Goal: Information Seeking & Learning: Get advice/opinions

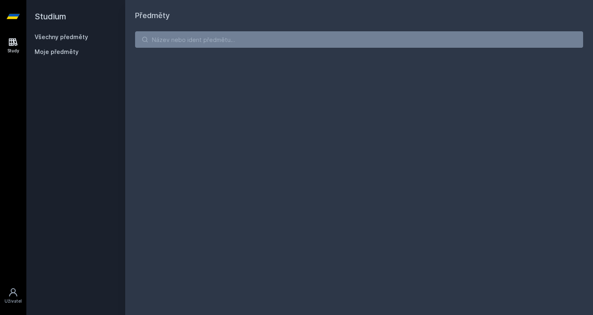
click at [208, 42] on input "search" at bounding box center [359, 39] width 448 height 16
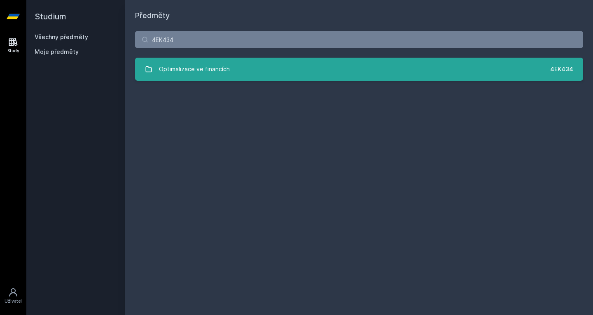
type input "4EK434"
click at [212, 63] on div "Optimalizace ve financích" at bounding box center [194, 69] width 71 height 16
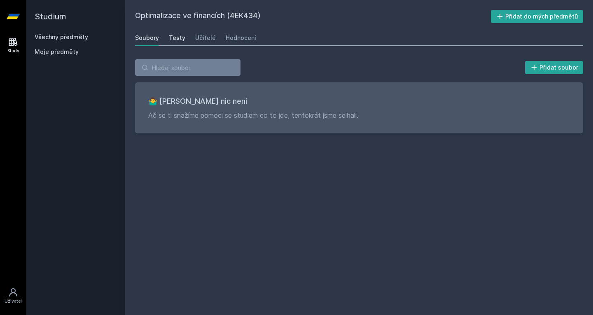
click at [179, 37] on div "Testy" at bounding box center [177, 38] width 16 height 8
click at [198, 43] on link "Učitelé" at bounding box center [205, 38] width 21 height 16
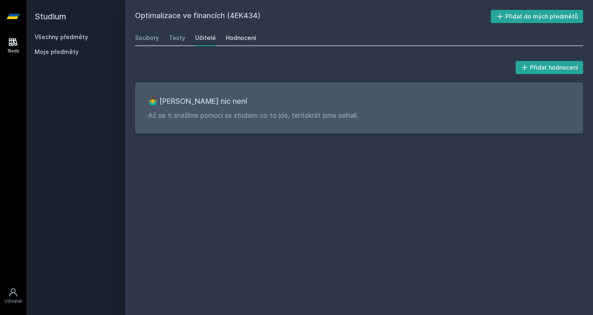
click at [239, 37] on div "Hodnocení" at bounding box center [241, 38] width 30 height 8
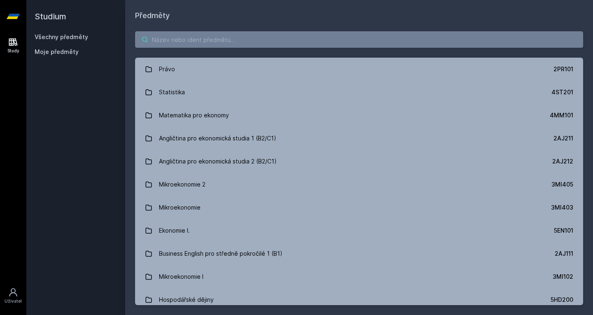
click at [258, 35] on input "search" at bounding box center [359, 39] width 448 height 16
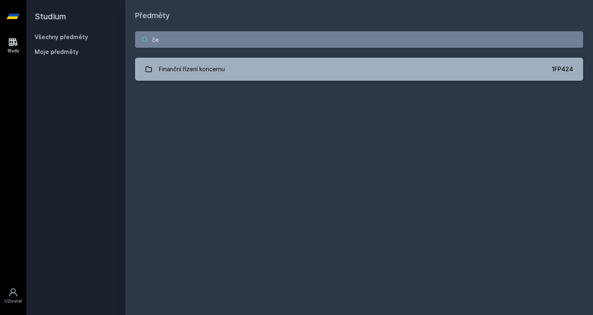
type input "č"
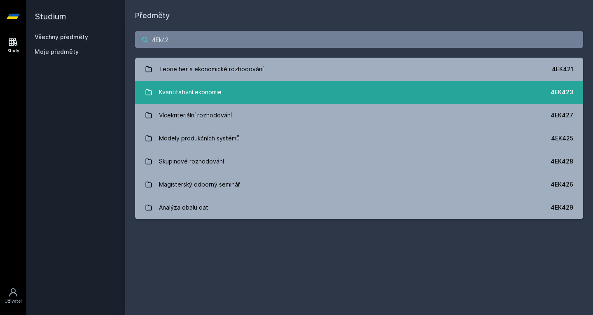
type input "4Ek42"
click at [238, 87] on link "Kvantitativní ekonomie 4EK423" at bounding box center [359, 92] width 448 height 23
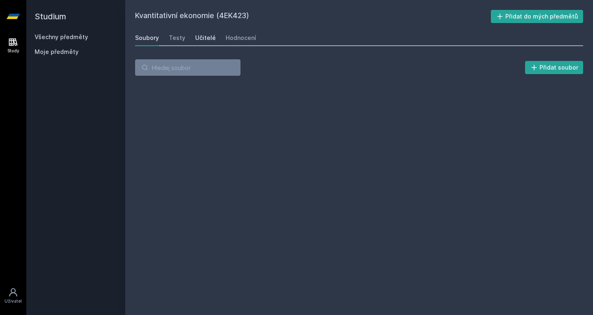
click at [205, 37] on div "Učitelé" at bounding box center [205, 38] width 21 height 8
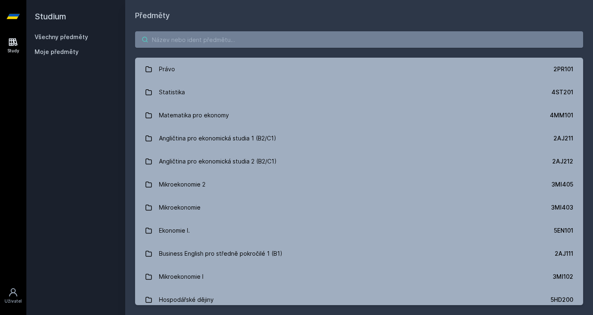
click at [195, 40] on input "search" at bounding box center [359, 39] width 448 height 16
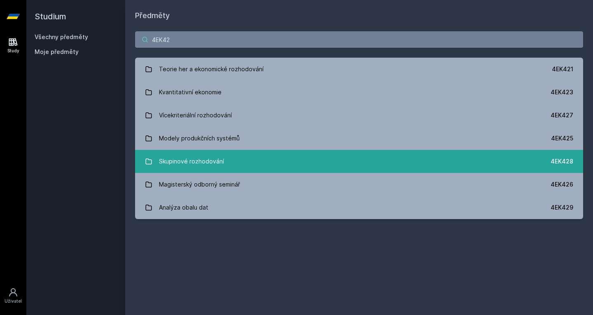
type input "4EK42"
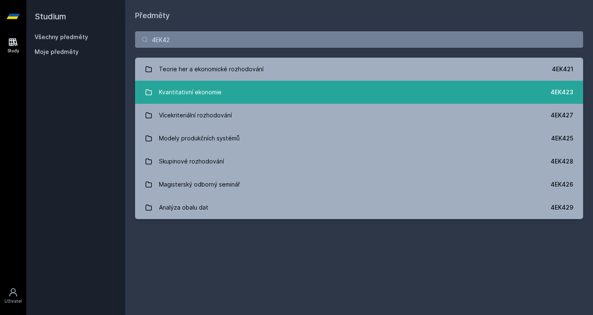
click at [184, 93] on div "Kvantitativní ekonomie" at bounding box center [190, 92] width 63 height 16
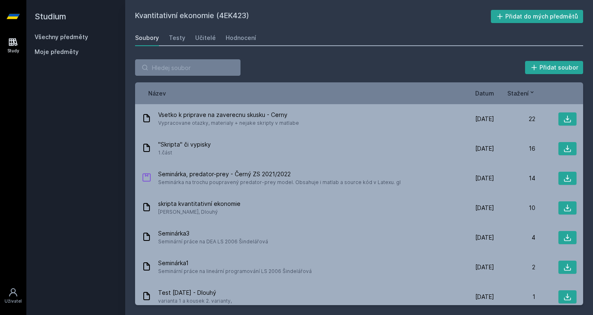
click at [480, 95] on span "Datum" at bounding box center [484, 93] width 19 height 9
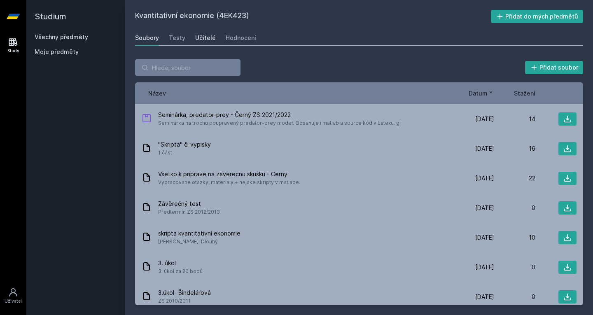
click at [201, 33] on link "Učitelé" at bounding box center [205, 38] width 21 height 16
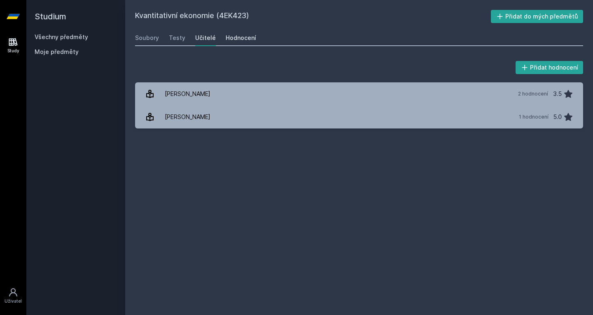
click at [239, 40] on div "Hodnocení" at bounding box center [241, 38] width 30 height 8
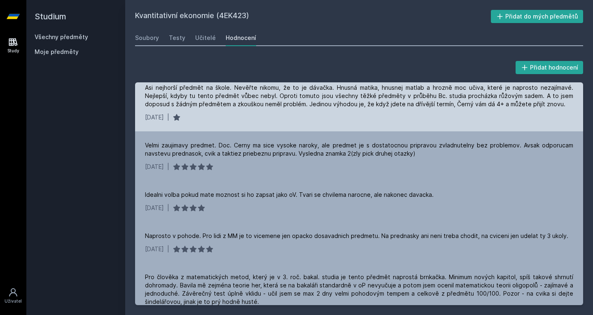
scroll to position [345, 0]
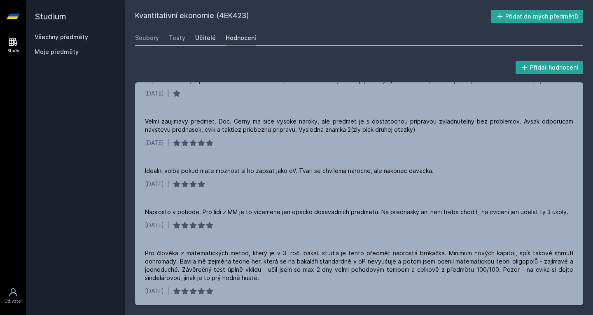
click at [203, 38] on div "Učitelé" at bounding box center [205, 38] width 21 height 8
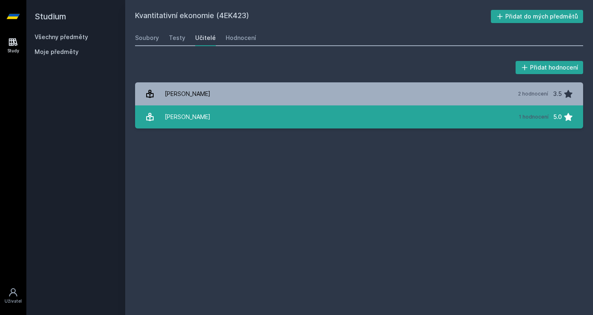
click at [197, 123] on div "Ši[PERSON_NAME]" at bounding box center [188, 117] width 46 height 16
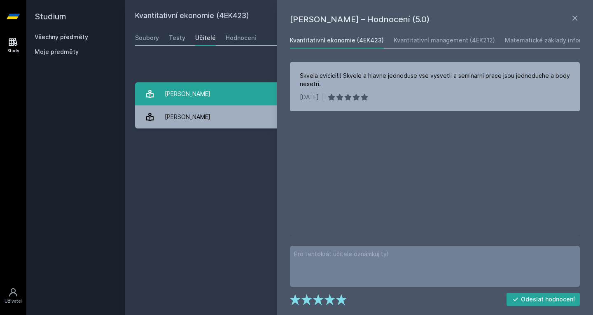
click at [186, 89] on div "Černý Michal" at bounding box center [188, 94] width 46 height 16
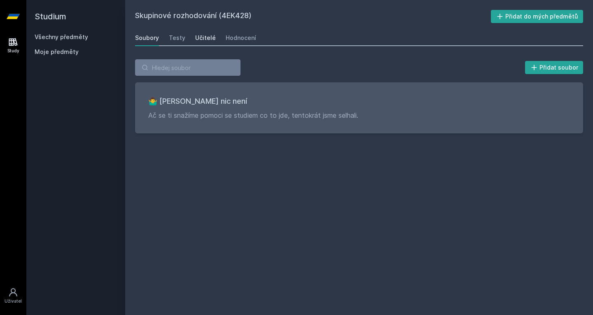
click at [202, 35] on div "Učitelé" at bounding box center [205, 38] width 21 height 8
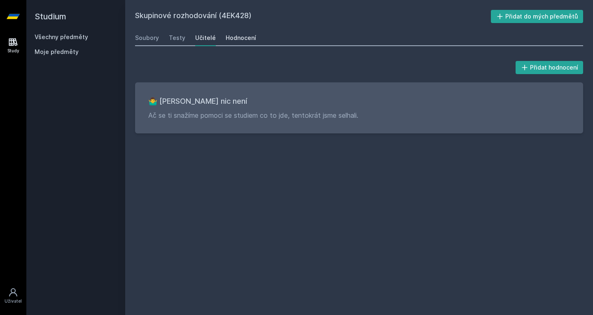
click at [229, 33] on link "Hodnocení" at bounding box center [241, 38] width 30 height 16
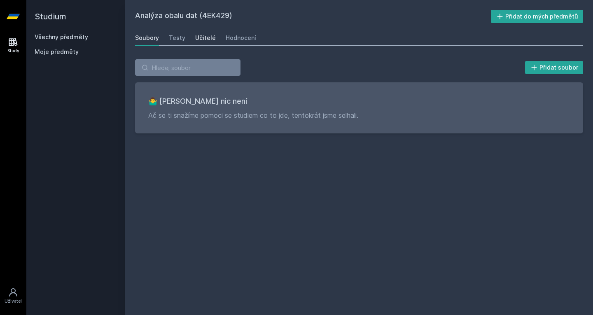
click at [210, 37] on div "Učitelé" at bounding box center [205, 38] width 21 height 8
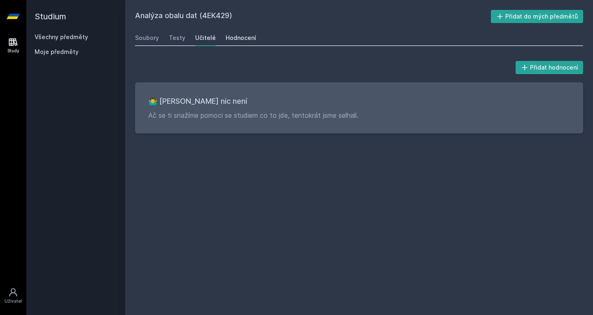
click at [233, 38] on div "Hodnocení" at bounding box center [241, 38] width 30 height 8
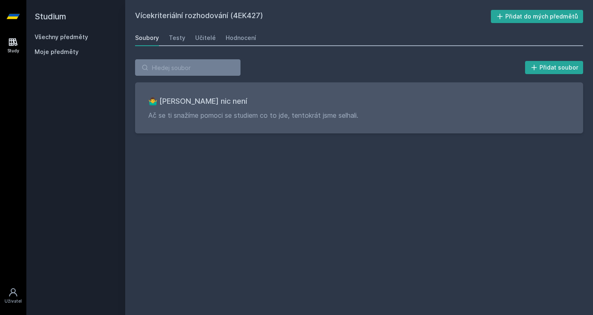
click at [213, 40] on div "Soubory Testy Učitelé Hodnocení" at bounding box center [359, 38] width 448 height 16
click at [209, 38] on div "Učitelé" at bounding box center [205, 38] width 21 height 8
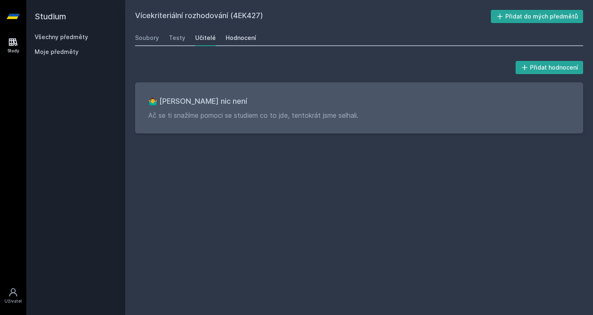
click at [232, 36] on div "Hodnocení" at bounding box center [241, 38] width 30 height 8
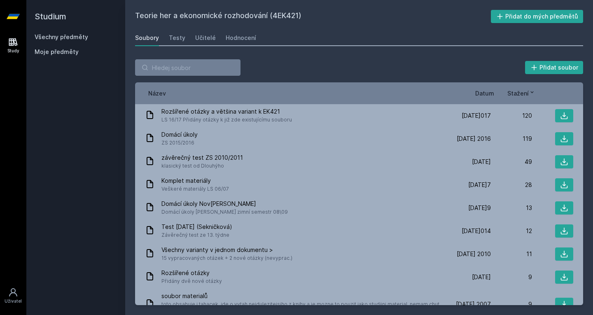
click at [484, 88] on div "Název Datum Stažení" at bounding box center [359, 93] width 448 height 22
click at [483, 92] on span "Datum" at bounding box center [484, 93] width 19 height 9
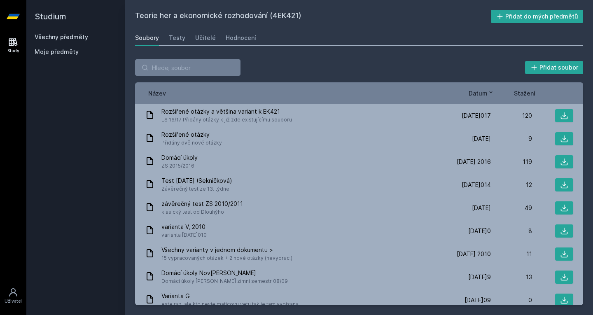
click at [483, 92] on span "Datum" at bounding box center [477, 93] width 19 height 9
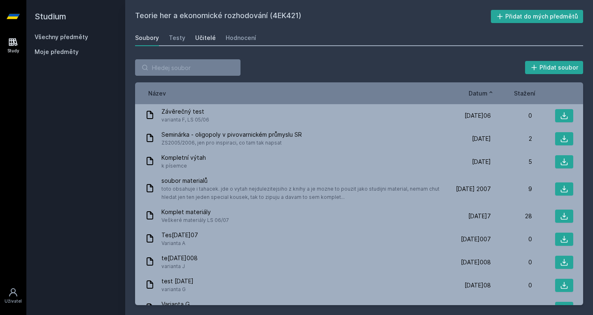
click at [198, 35] on div "Učitelé" at bounding box center [205, 38] width 21 height 8
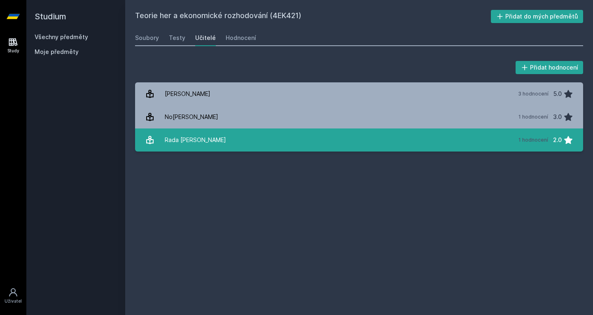
click at [200, 136] on div "Rada [PERSON_NAME]" at bounding box center [195, 140] width 61 height 16
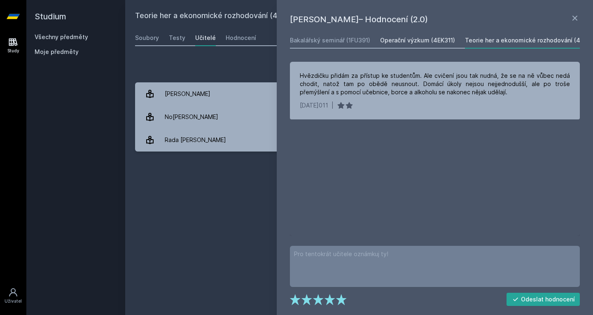
click at [413, 39] on div "Operační výzkum (4EK311)" at bounding box center [417, 40] width 75 height 8
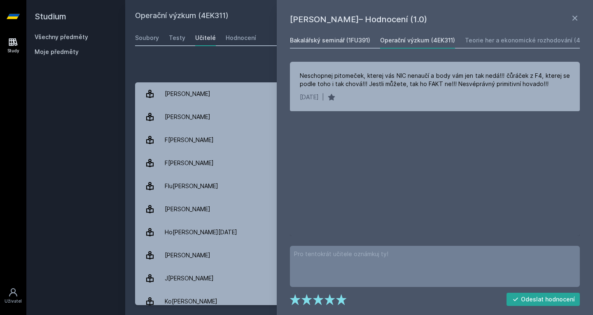
click at [335, 36] on link "Bakalářský seminář (1FU391)" at bounding box center [330, 40] width 80 height 16
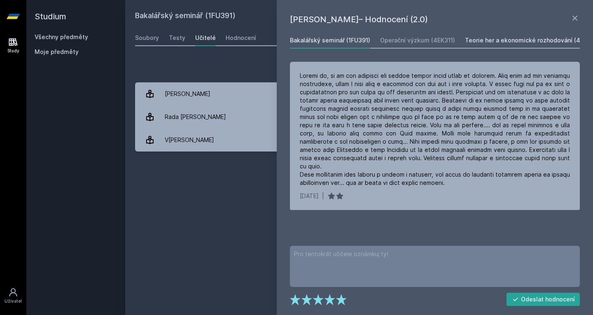
click at [504, 41] on div "Teorie her a ekonomické rozhodování (4EK421)" at bounding box center [532, 40] width 135 height 8
click at [334, 43] on div "Bakalářský seminář (1FU391)" at bounding box center [330, 40] width 80 height 8
click at [521, 44] on div "Teorie her a ekonomické rozhodování (4EK421)" at bounding box center [532, 40] width 135 height 8
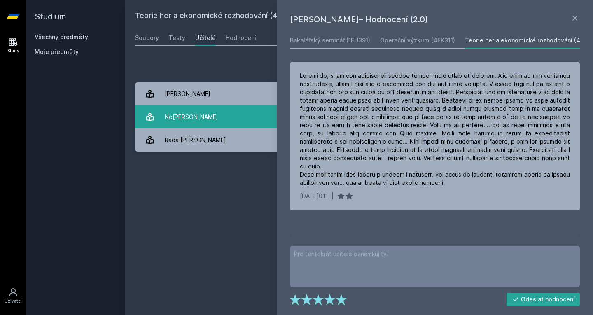
click at [200, 116] on div "No[PERSON_NAME]" at bounding box center [192, 117] width 54 height 16
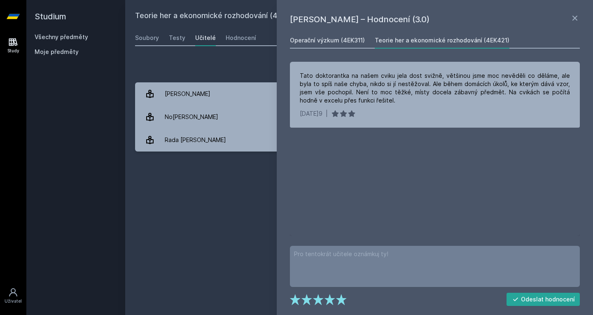
click at [316, 43] on div "Operační výzkum (4EK311)" at bounding box center [327, 40] width 75 height 8
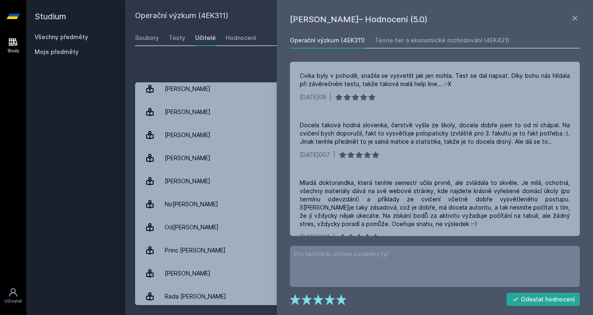
scroll to position [354, 0]
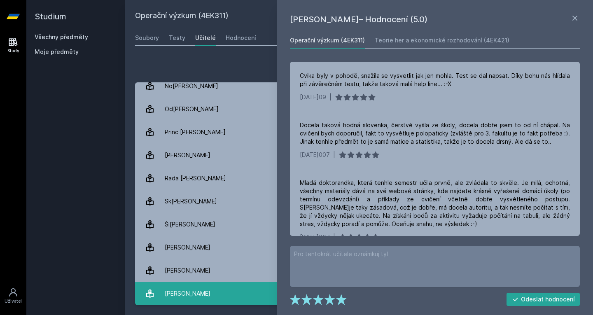
click at [187, 291] on div "[PERSON_NAME]" at bounding box center [188, 293] width 46 height 16
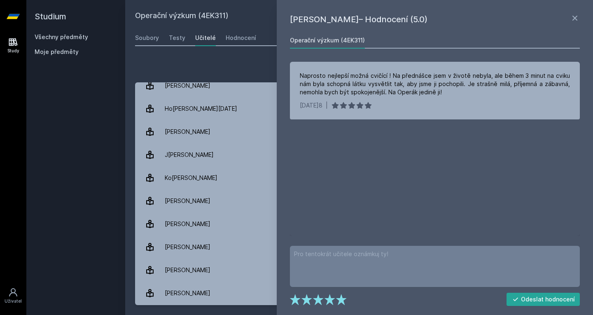
scroll to position [111, 0]
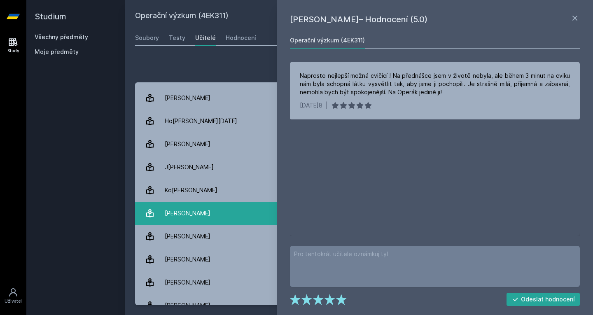
click at [194, 205] on div "[PERSON_NAME]" at bounding box center [188, 213] width 46 height 16
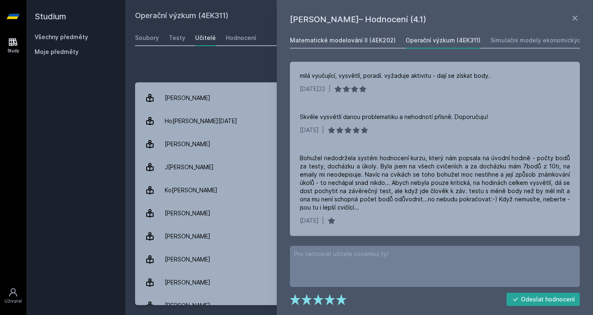
click at [337, 38] on div "Matematické modelování II (4EK202)" at bounding box center [343, 40] width 106 height 8
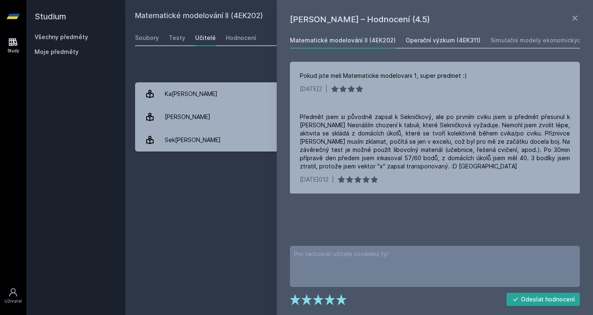
click at [428, 38] on div "Operační výzkum (4EK311)" at bounding box center [442, 40] width 75 height 8
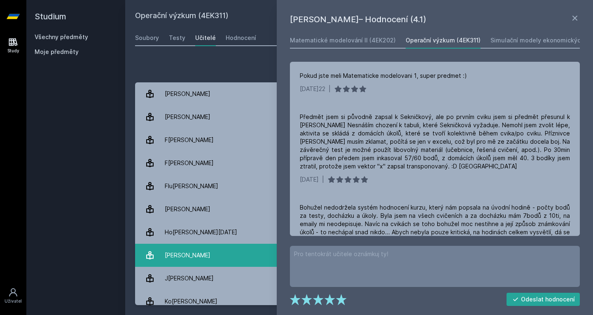
click at [188, 252] on div "[PERSON_NAME]" at bounding box center [188, 255] width 46 height 16
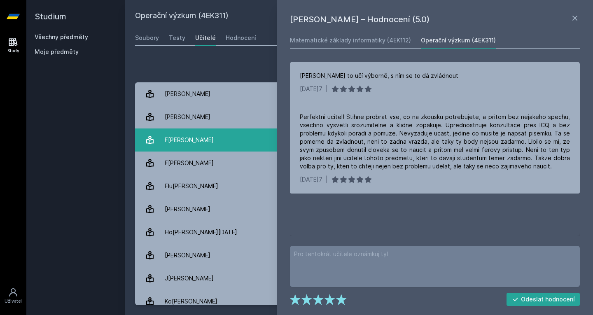
click at [186, 145] on div "F[PERSON_NAME]" at bounding box center [189, 140] width 49 height 16
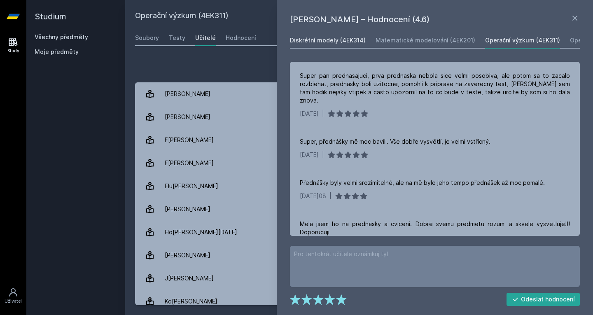
click at [328, 39] on div "Diskrétní modely (4EK314)" at bounding box center [328, 40] width 76 height 8
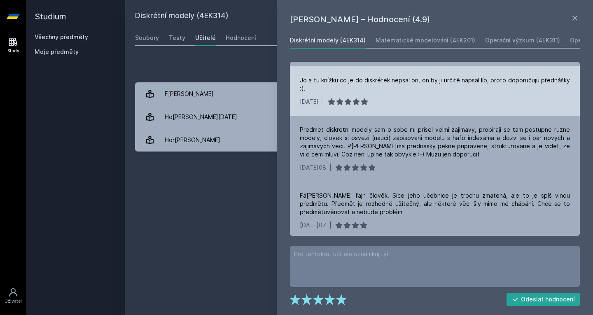
scroll to position [213, 0]
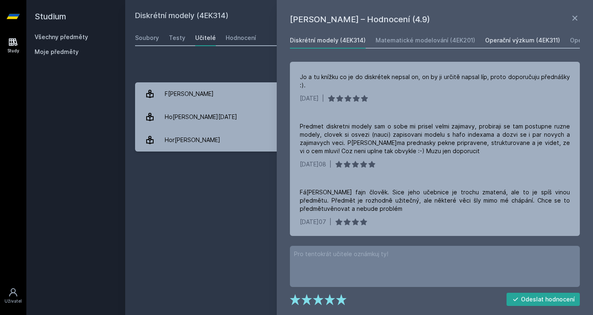
click at [509, 39] on div "Operační výzkum (4EK311)" at bounding box center [522, 40] width 75 height 8
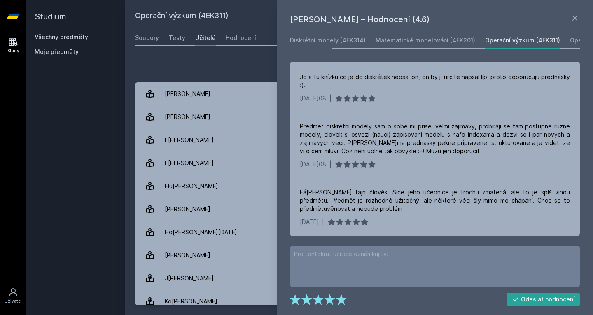
scroll to position [0, 95]
click at [481, 40] on div "Operační výzkum (v angličtině) (4EK601)" at bounding box center [531, 40] width 115 height 8
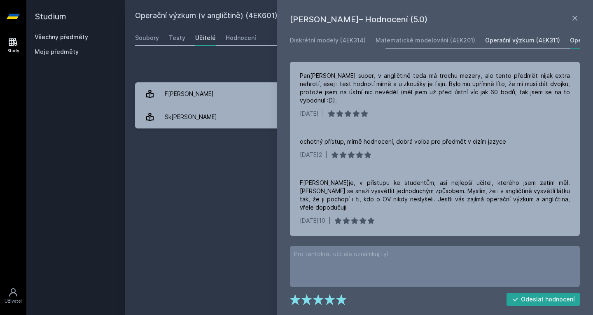
scroll to position [0, 95]
click at [412, 39] on div "Operační výzkum (4EK311)" at bounding box center [426, 40] width 75 height 8
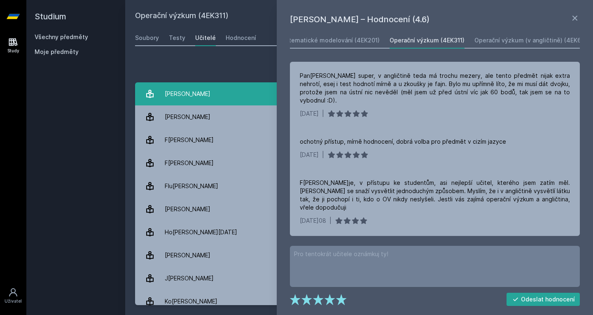
click at [182, 97] on div "[PERSON_NAME]" at bounding box center [188, 94] width 46 height 16
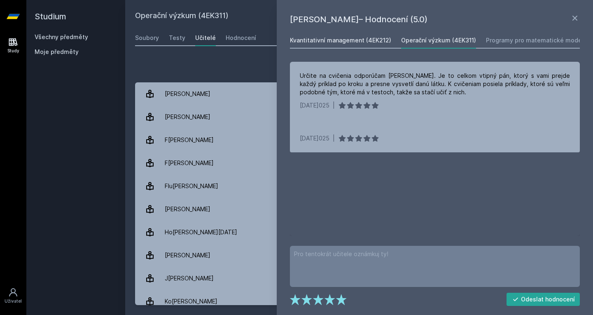
click at [330, 40] on div "Kvantitativní management (4EK212)" at bounding box center [340, 40] width 101 height 8
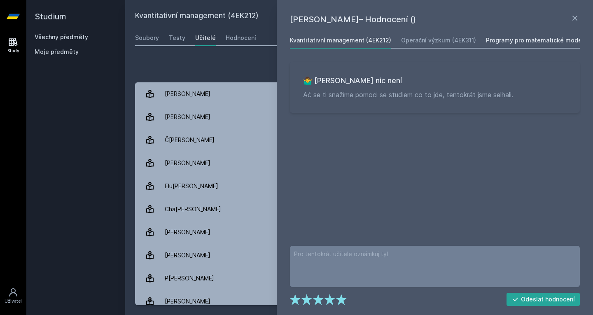
click at [499, 39] on div "Programy pro matematické modelování (4EK313)" at bounding box center [556, 40] width 140 height 8
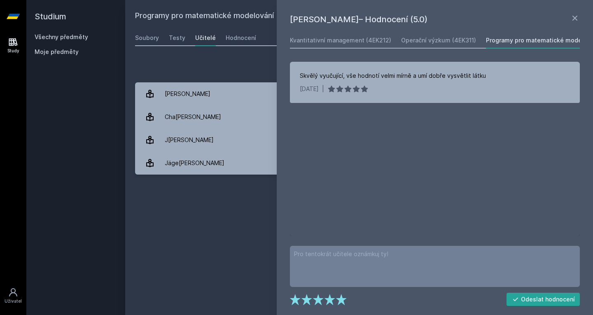
scroll to position [0, 114]
click at [531, 44] on div "Řízení projektů (4EK411)" at bounding box center [555, 40] width 69 height 8
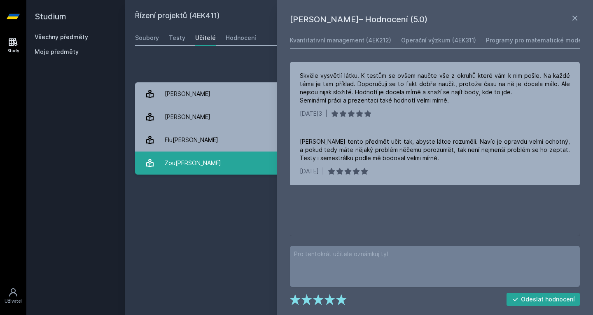
click at [186, 167] on div "Zou[PERSON_NAME]" at bounding box center [193, 163] width 56 height 16
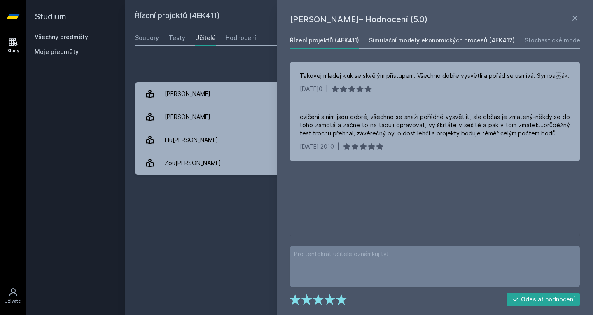
click at [408, 41] on div "Simulační modely ekonomických procesů (4EK412)" at bounding box center [442, 40] width 146 height 8
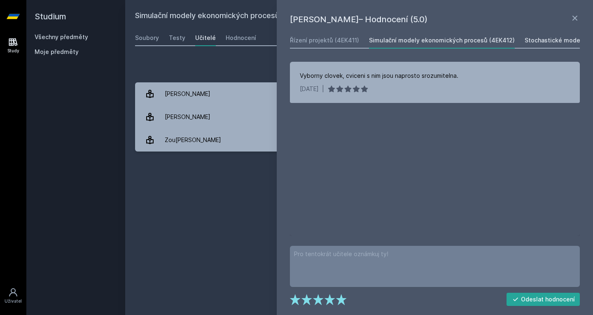
click at [536, 42] on div "Stochastické modely (4EK315)" at bounding box center [567, 40] width 87 height 8
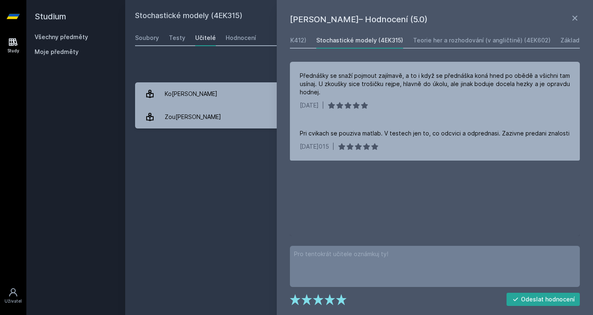
scroll to position [0, 258]
click at [430, 39] on div "Teorie her a rozhodování (v angličtině) (4EK602)" at bounding box center [431, 40] width 137 height 8
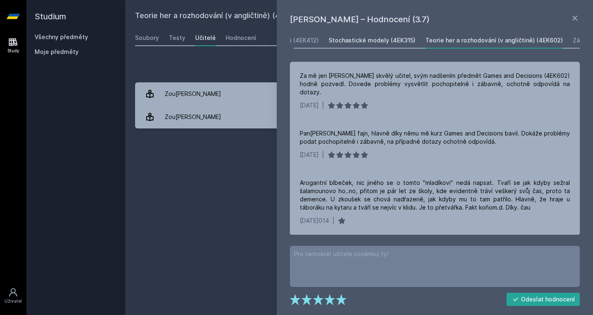
scroll to position [0, 200]
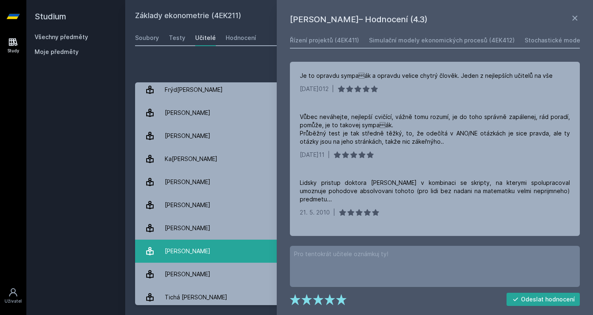
scroll to position [92, 0]
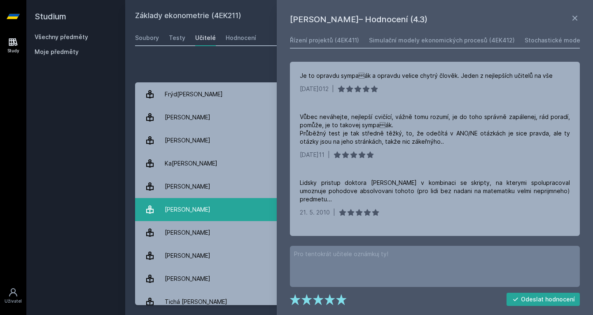
click at [196, 206] on div "[PERSON_NAME]" at bounding box center [188, 209] width 46 height 16
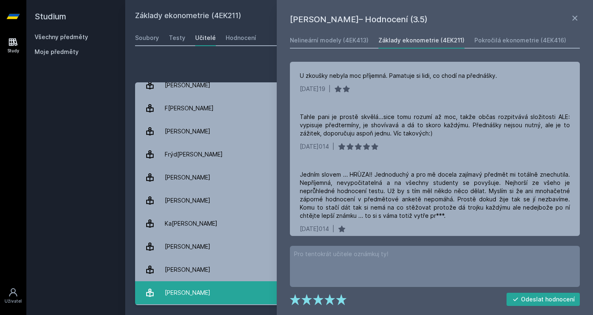
scroll to position [31, 0]
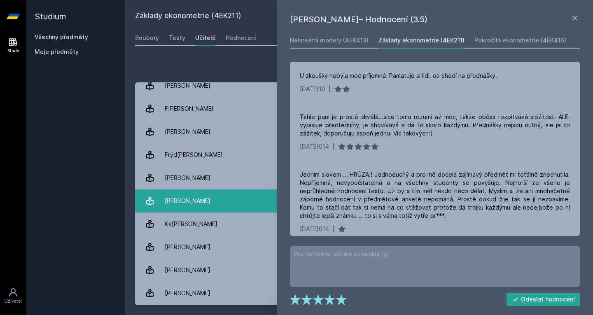
click at [190, 203] on div "[PERSON_NAME]" at bounding box center [188, 201] width 46 height 16
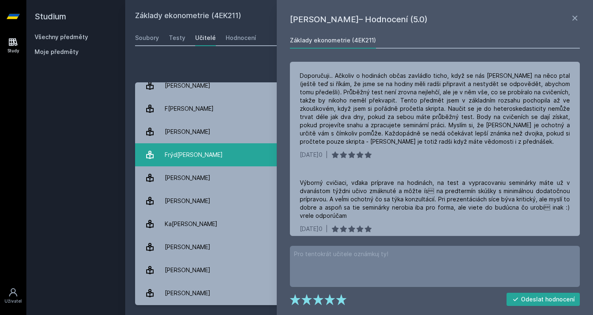
click at [165, 149] on div "Frýd[PERSON_NAME]" at bounding box center [194, 155] width 58 height 16
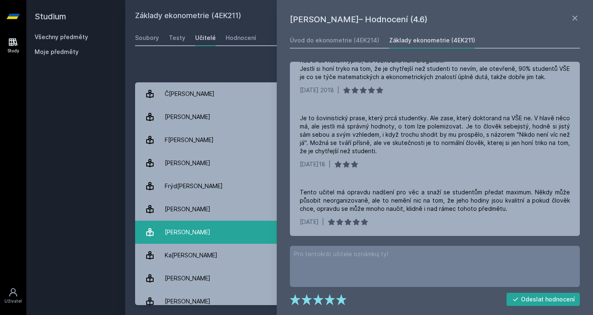
scroll to position [169, 0]
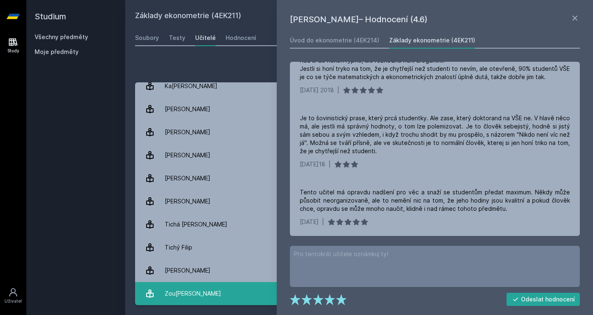
click at [187, 296] on div "Zou[PERSON_NAME]" at bounding box center [193, 293] width 56 height 16
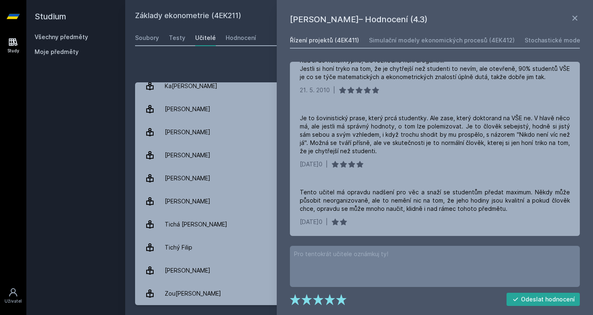
click at [317, 40] on div "Řízení projektů (4EK411)" at bounding box center [324, 40] width 69 height 8
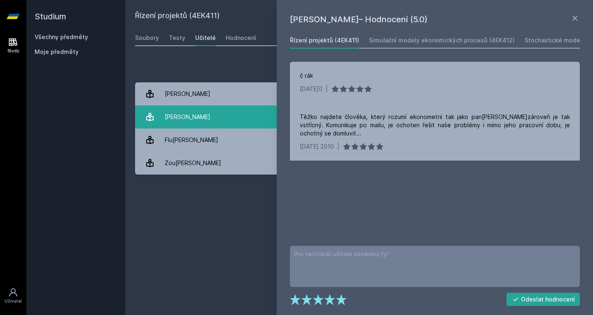
click at [182, 115] on div "[PERSON_NAME]" at bounding box center [188, 117] width 46 height 16
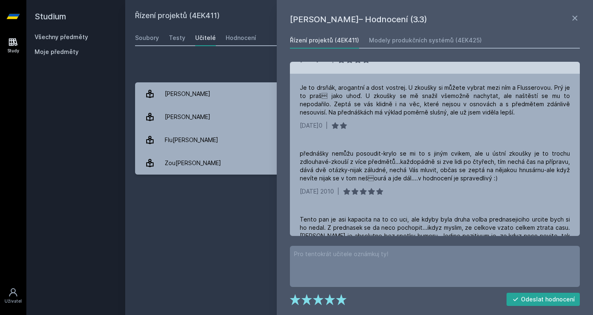
scroll to position [122, 0]
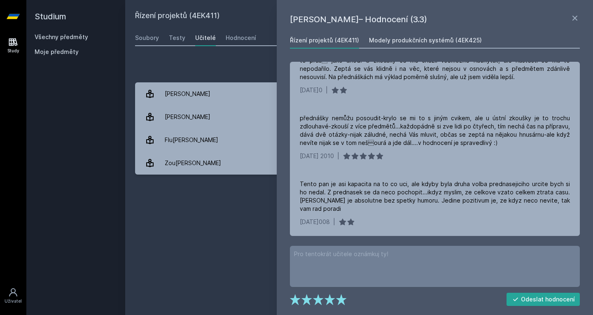
click at [424, 33] on link "Modely produkčních systémů (4EK425)" at bounding box center [425, 40] width 113 height 16
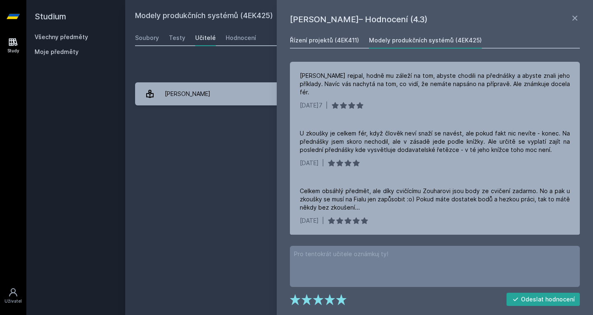
click at [321, 37] on div "Řízení projektů (4EK411)" at bounding box center [324, 40] width 69 height 8
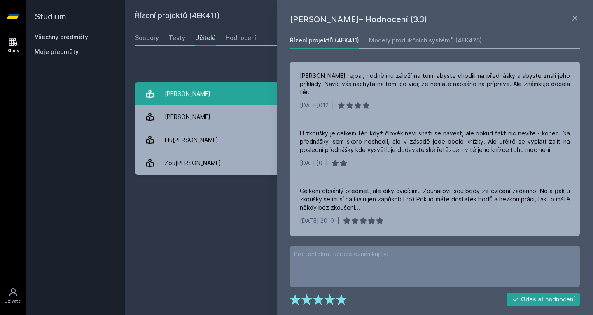
click at [215, 90] on link "Bo[PERSON_NAME] 2 hodnocení 5.0" at bounding box center [359, 93] width 448 height 23
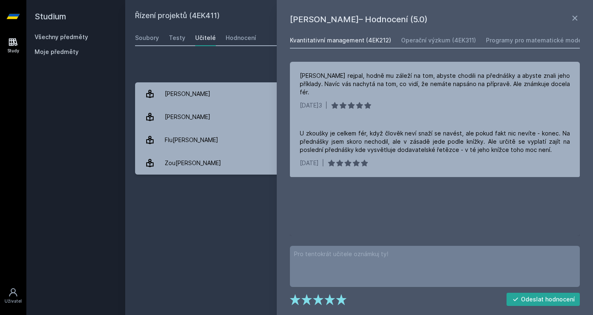
click at [371, 37] on div "Kvantitativní management (4EK212)" at bounding box center [340, 40] width 101 height 8
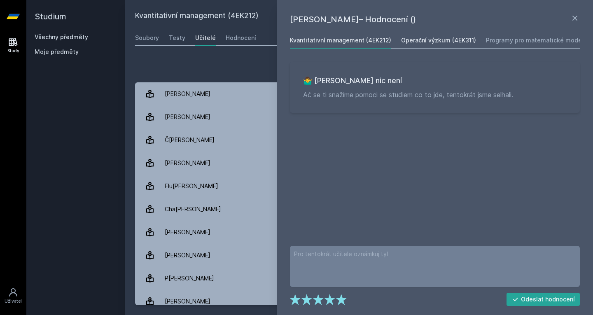
click at [435, 35] on link "Operační výzkum (4EK311)" at bounding box center [438, 40] width 75 height 16
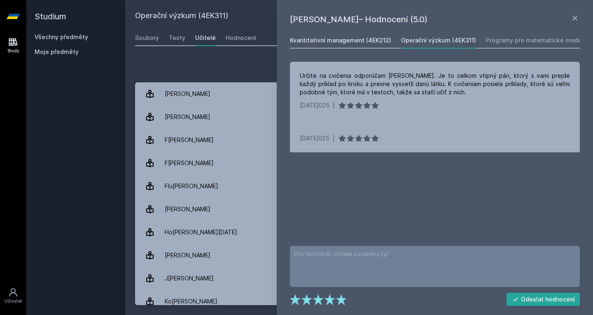
click at [337, 36] on link "Kvantitativní management (4EK212)" at bounding box center [340, 40] width 101 height 16
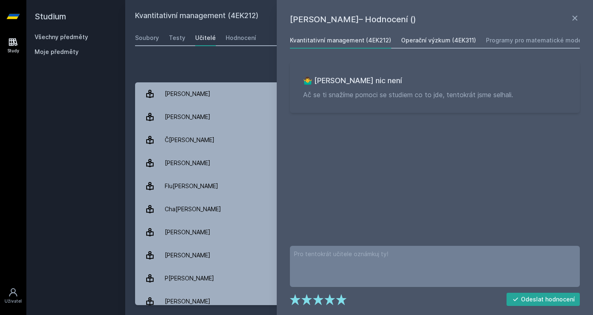
click at [417, 41] on div "Operační výzkum (4EK311)" at bounding box center [438, 40] width 75 height 8
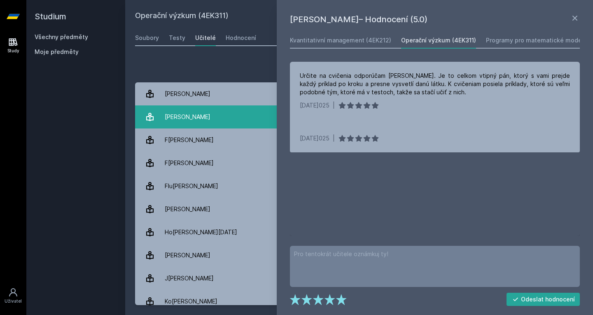
click at [196, 117] on div "[PERSON_NAME]" at bounding box center [188, 117] width 46 height 16
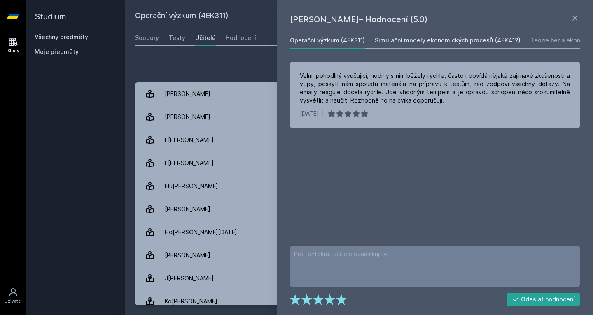
click at [389, 44] on div "Simulační modely ekonomických procesů (4EK412)" at bounding box center [448, 40] width 146 height 8
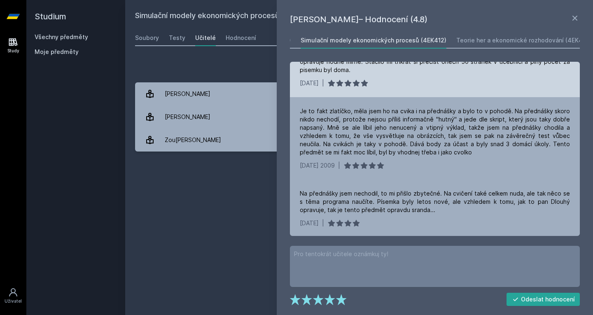
scroll to position [65, 0]
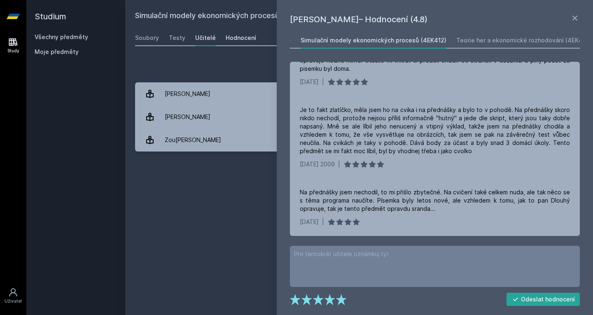
click at [234, 35] on div "Hodnocení" at bounding box center [241, 38] width 30 height 8
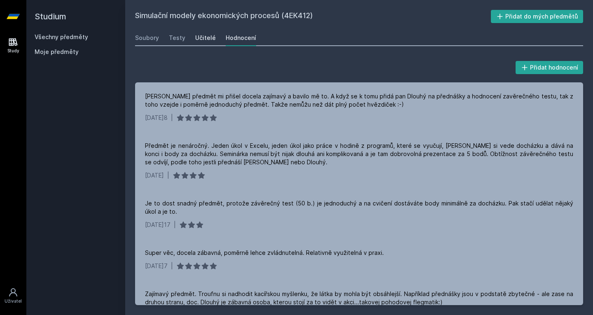
click at [200, 37] on div "Učitelé" at bounding box center [205, 38] width 21 height 8
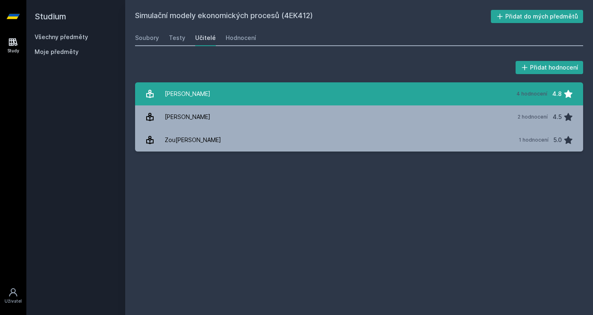
click at [200, 91] on div "[PERSON_NAME]" at bounding box center [188, 94] width 46 height 16
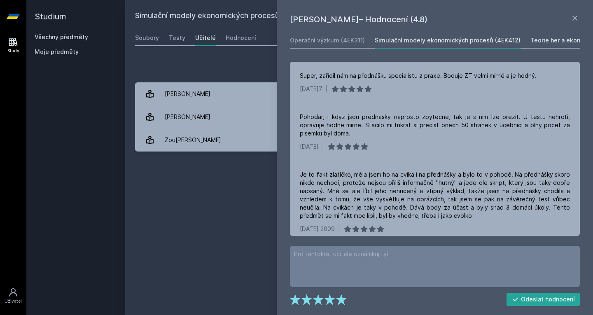
click at [540, 46] on link "Teorie her a ekonomické rozhodování (4EK421)" at bounding box center [597, 40] width 135 height 16
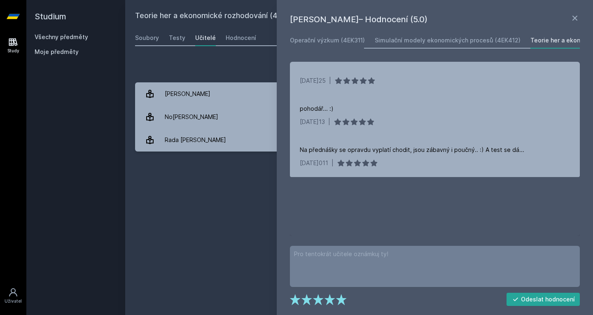
scroll to position [0, 74]
click at [234, 39] on div "Hodnocení" at bounding box center [241, 38] width 30 height 8
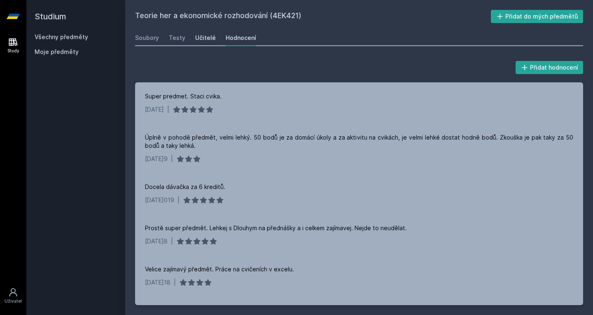
click at [201, 34] on div "Učitelé" at bounding box center [205, 38] width 21 height 8
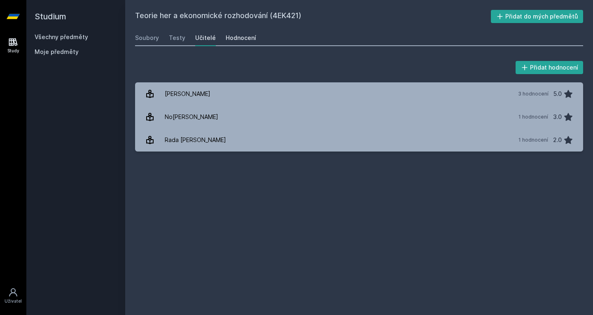
click at [232, 35] on div "Hodnocení" at bounding box center [241, 38] width 30 height 8
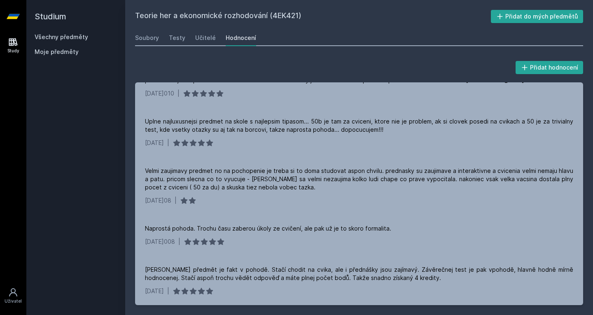
scroll to position [773, 0]
